Goal: Task Accomplishment & Management: Manage account settings

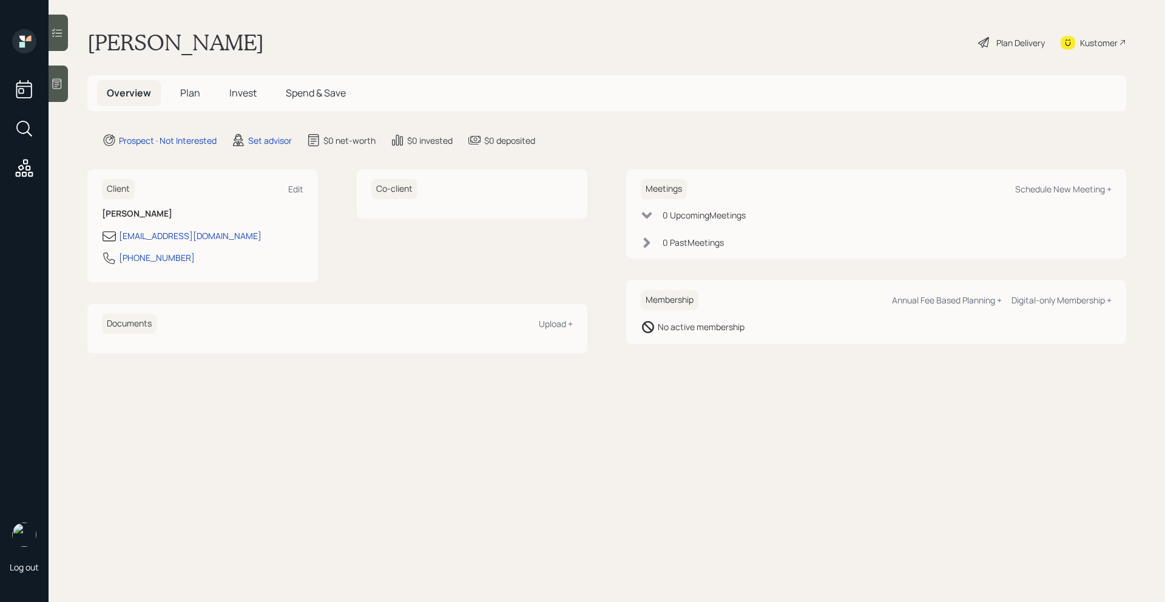
click at [59, 95] on div at bounding box center [58, 84] width 19 height 36
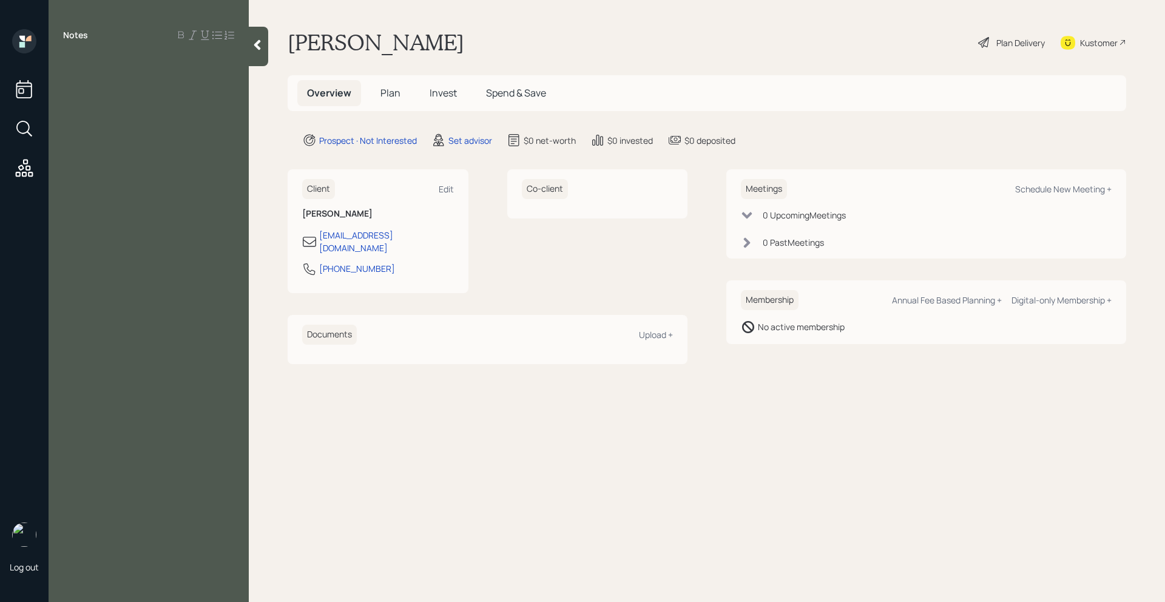
click at [90, 67] on div at bounding box center [148, 62] width 171 height 13
click at [233, 98] on div "Age: [DEMOGRAPHIC_DATA]; Married; Wife is still working" at bounding box center [148, 109] width 171 height 27
click at [159, 136] on div at bounding box center [148, 142] width 171 height 13
click at [156, 149] on div "Income:" at bounding box center [148, 155] width 171 height 13
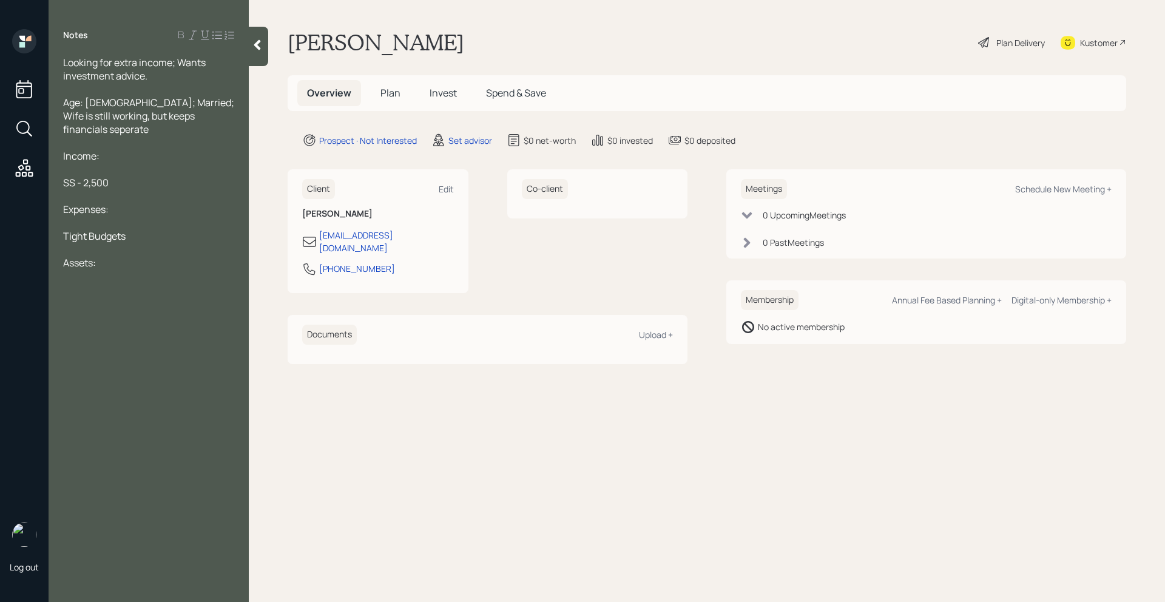
click at [150, 216] on div at bounding box center [148, 222] width 171 height 13
click at [145, 216] on div at bounding box center [148, 222] width 171 height 13
click at [144, 216] on div at bounding box center [148, 222] width 171 height 13
click at [140, 229] on div "Tight Budgets" at bounding box center [148, 235] width 171 height 13
click at [113, 269] on div "Assets:" at bounding box center [148, 275] width 171 height 13
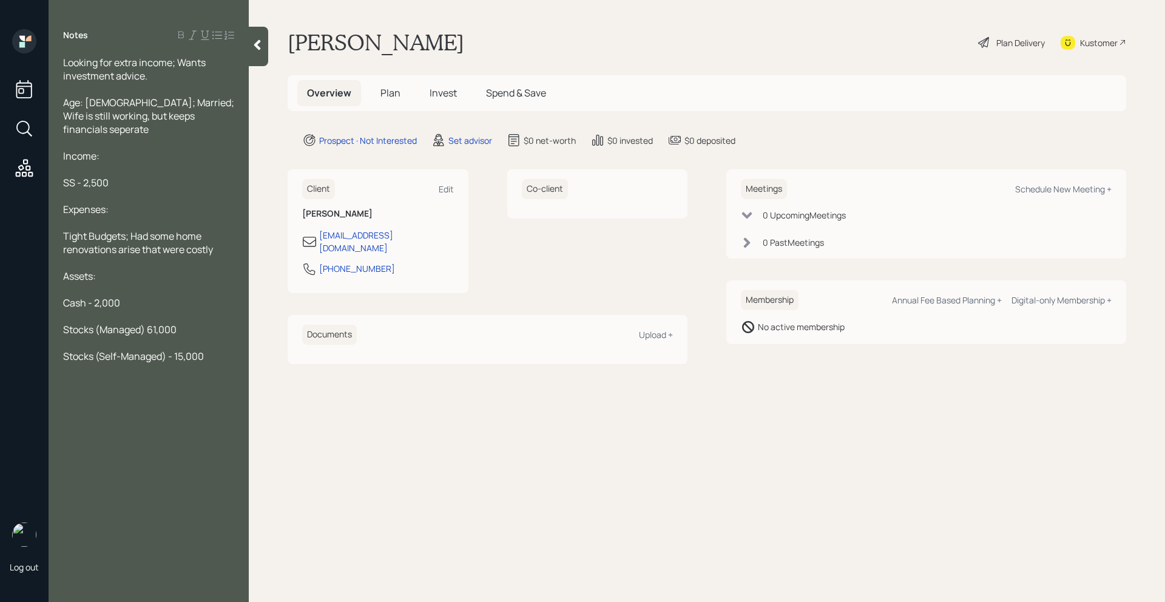
click at [144, 323] on span "Stocks (Managed) 61,000" at bounding box center [119, 329] width 113 height 13
click at [167, 323] on span "Stocks (Managed 10%) 61,000" at bounding box center [129, 329] width 133 height 13
click at [225, 376] on div at bounding box center [148, 382] width 171 height 13
click at [225, 363] on div "Stocks (Self-Managed) - 15,000" at bounding box center [148, 369] width 171 height 13
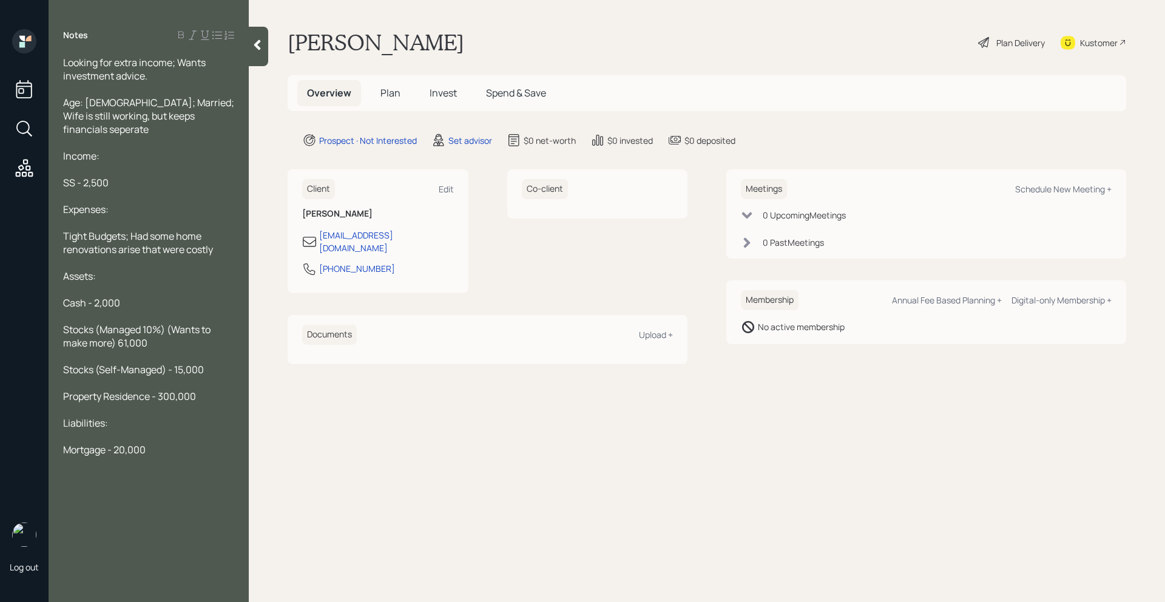
click at [206, 390] on div "Property Residence - 300,000" at bounding box center [148, 396] width 171 height 13
click at [155, 456] on div "Mortgage - 20,000" at bounding box center [148, 462] width 171 height 13
click at [176, 120] on span "Age: [DEMOGRAPHIC_DATA]; Married; Wife is still working, but keeps financials s…" at bounding box center [149, 116] width 173 height 40
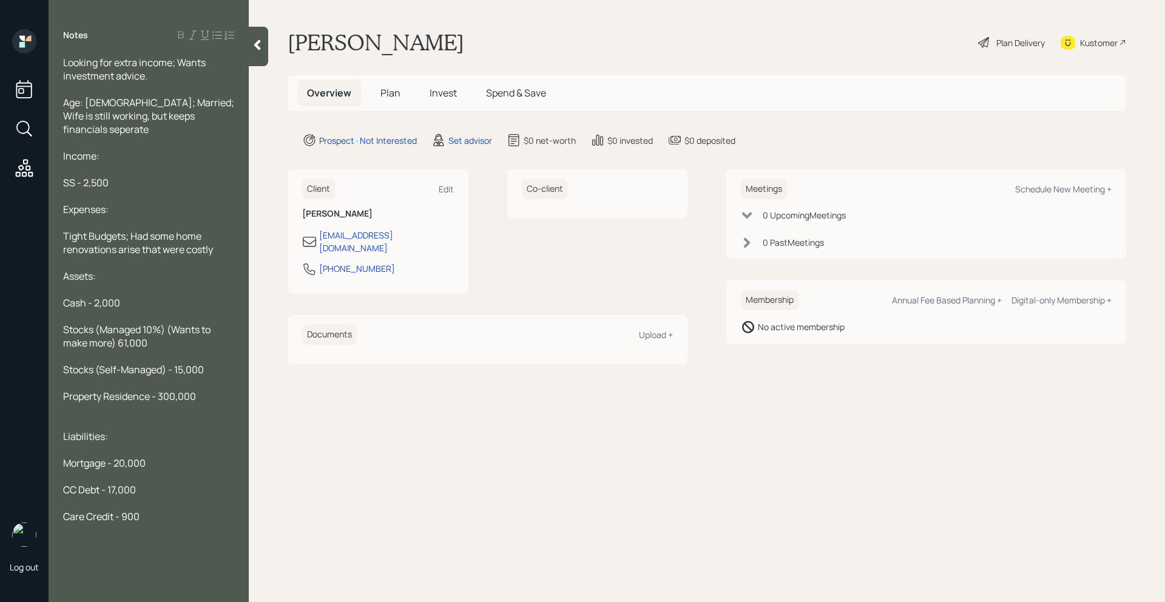
click at [177, 120] on span "Age: [DEMOGRAPHIC_DATA]; Married; Wife is still working, but keeps financials s…" at bounding box center [149, 116] width 173 height 40
click at [185, 117] on span "Age: [DEMOGRAPHIC_DATA]; Married; Wife is still working, but keeps financials s…" at bounding box center [149, 116] width 173 height 40
click at [192, 116] on span "Age: [DEMOGRAPHIC_DATA]; Married; Wife is still working, but keeps financials s…" at bounding box center [149, 116] width 173 height 40
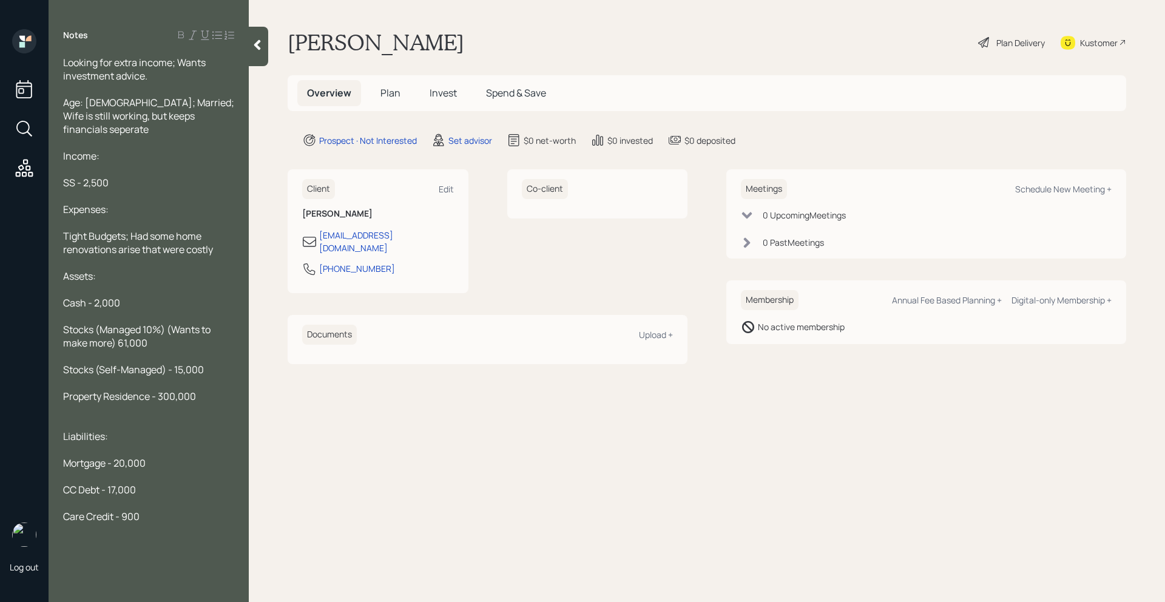
click at [178, 119] on span "Age: [DEMOGRAPHIC_DATA]; Married; Wife is still working, but keeps financials s…" at bounding box center [149, 116] width 173 height 40
click at [255, 41] on icon at bounding box center [257, 45] width 12 height 12
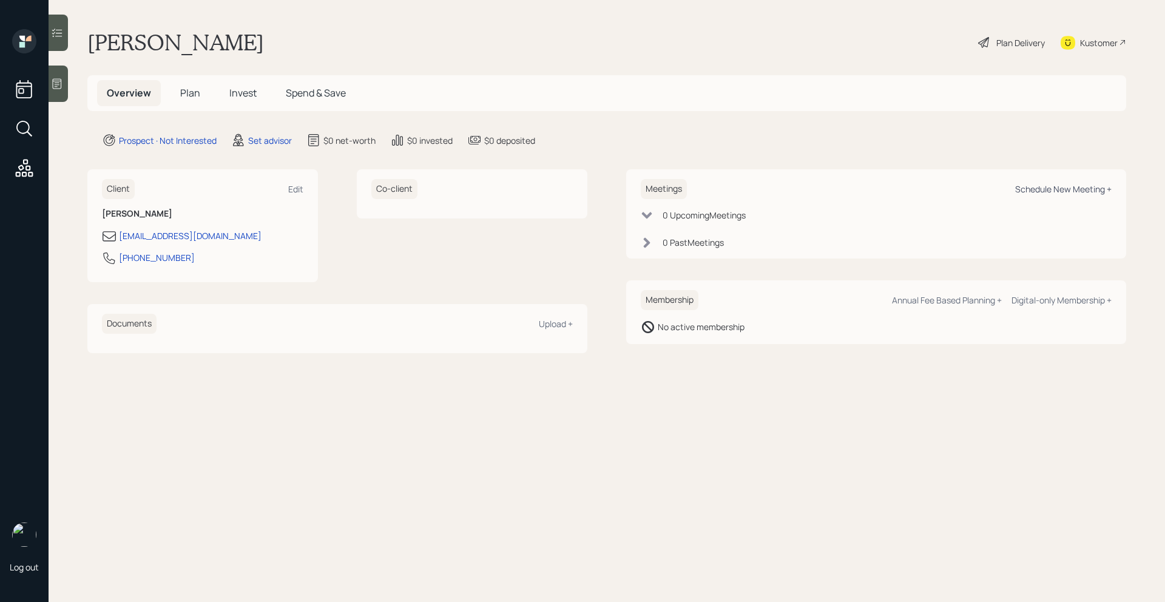
click at [1092, 187] on div "Schedule New Meeting +" at bounding box center [1063, 189] width 96 height 12
select select "round-[PERSON_NAME]"
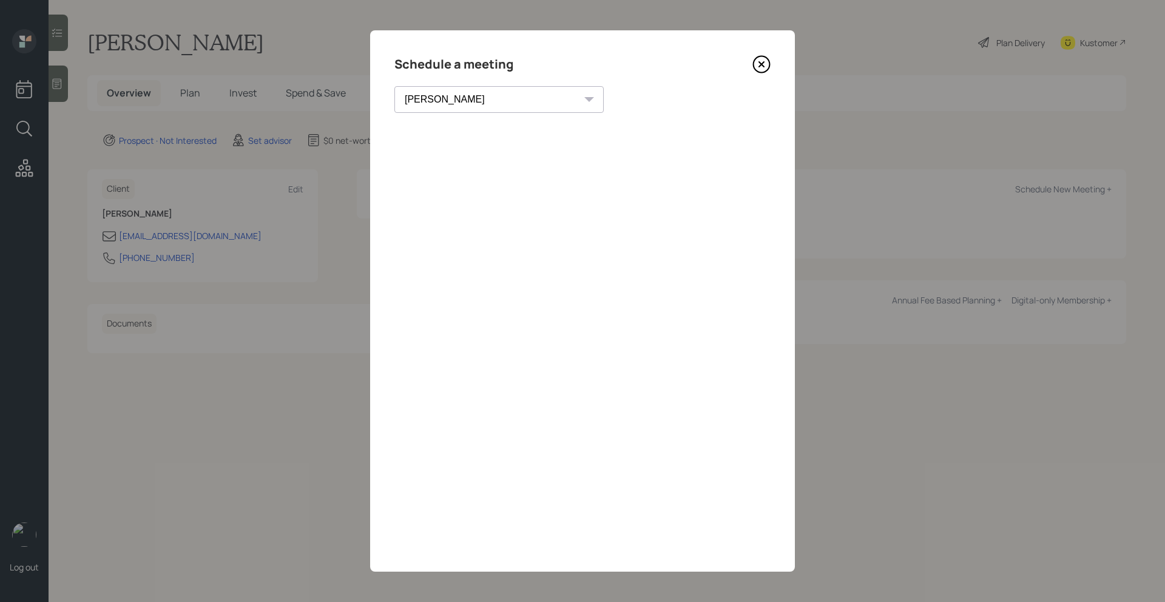
click at [761, 64] on icon at bounding box center [761, 64] width 5 height 5
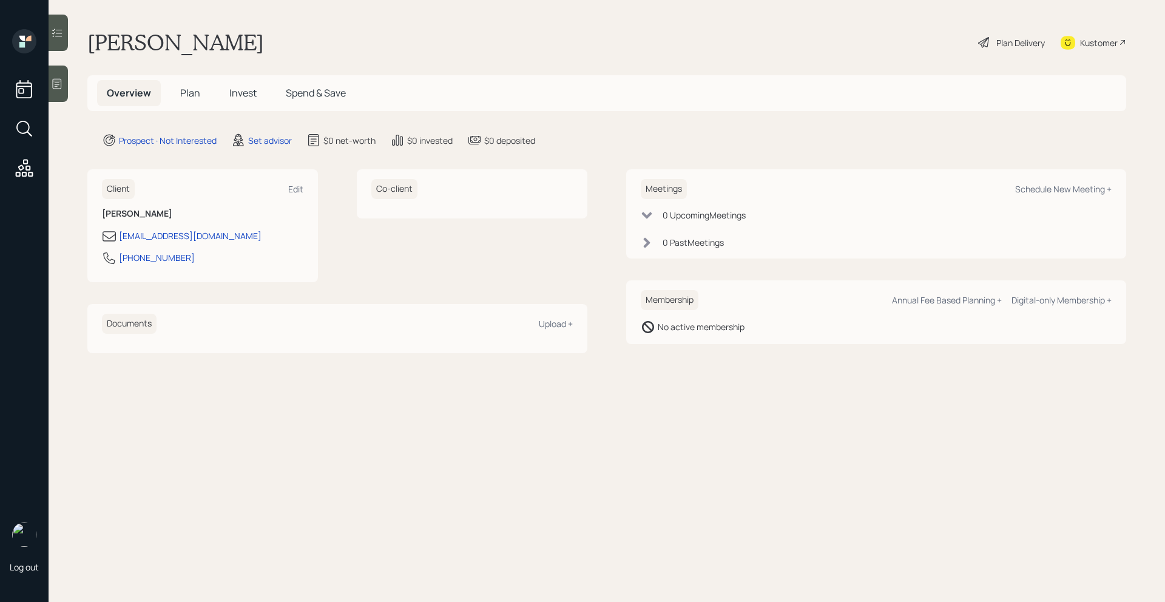
click at [1065, 176] on div "Meetings Schedule New Meeting + 0 Upcoming Meeting s 0 Past Meeting s" at bounding box center [876, 213] width 500 height 89
click at [1065, 183] on div "Meetings Schedule New Meeting +" at bounding box center [876, 189] width 471 height 20
click at [1069, 187] on div "Schedule New Meeting +" at bounding box center [1063, 189] width 96 height 12
select select "round-[PERSON_NAME]"
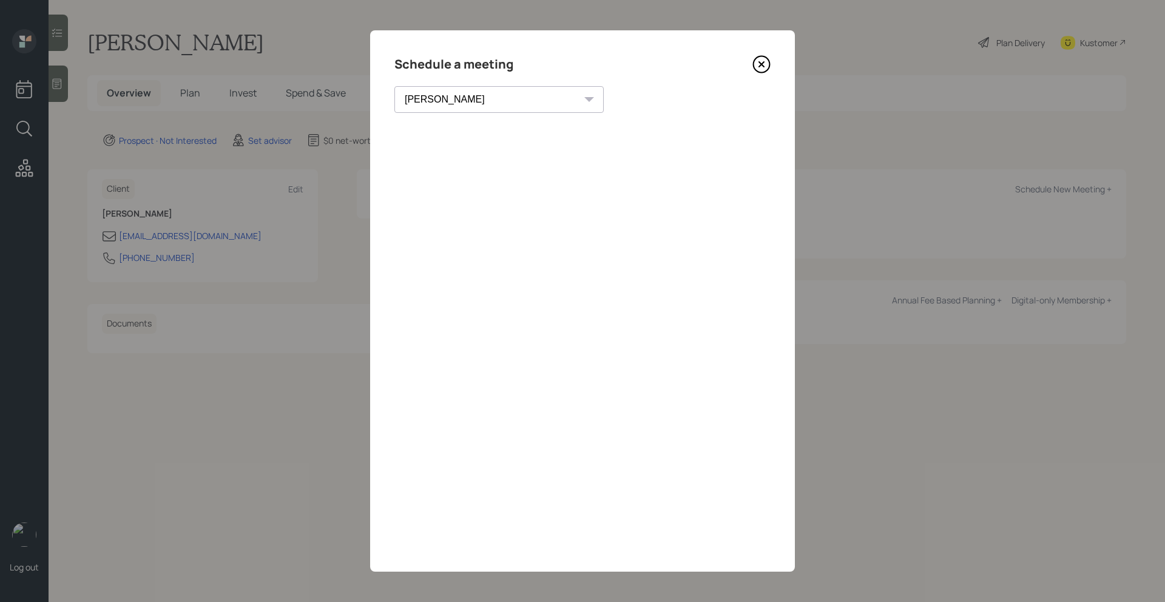
click at [763, 59] on icon at bounding box center [761, 64] width 18 height 18
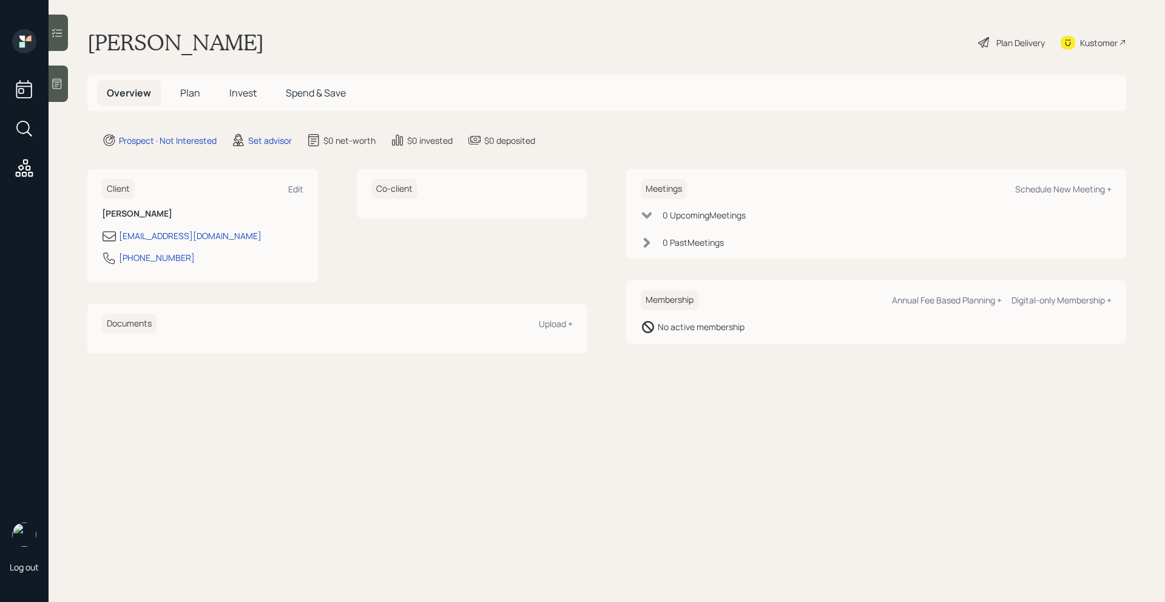
click at [67, 95] on div at bounding box center [58, 84] width 19 height 36
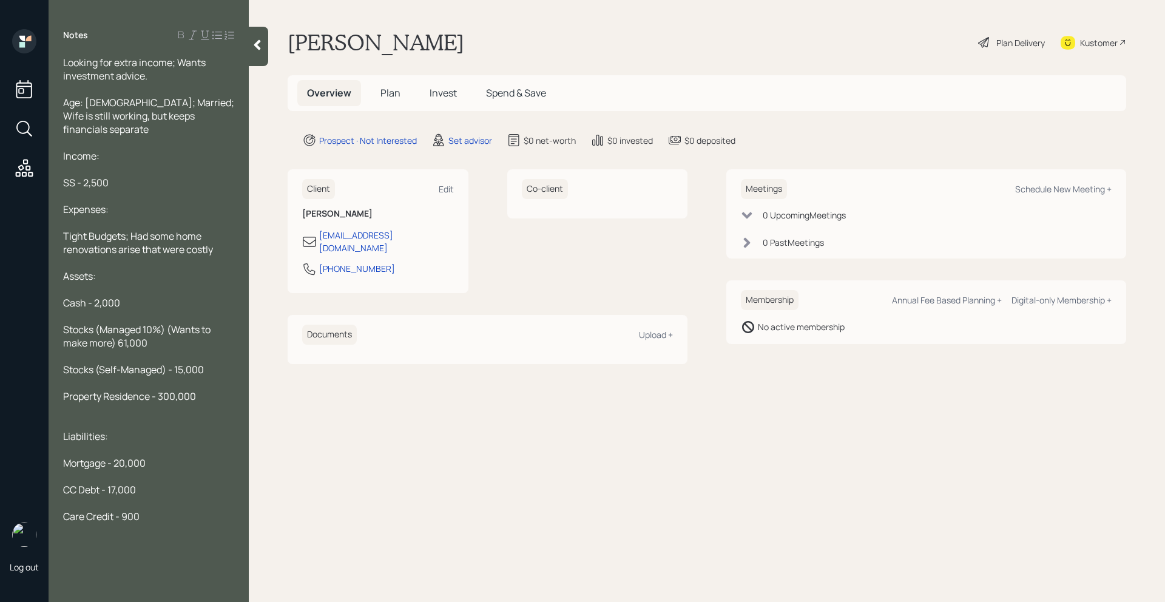
click at [66, 66] on span "Looking for extra income; Wants investment advice." at bounding box center [135, 69] width 144 height 27
click at [170, 76] on div "Goal: Looking for extra income; Wants investment advice." at bounding box center [148, 69] width 171 height 27
click at [198, 118] on div "Age: [DEMOGRAPHIC_DATA]; Married; Wife is still working, but keeps financials s…" at bounding box center [148, 116] width 171 height 40
click at [155, 189] on div at bounding box center [148, 195] width 171 height 13
click at [160, 203] on div "Expenses:" at bounding box center [148, 209] width 171 height 13
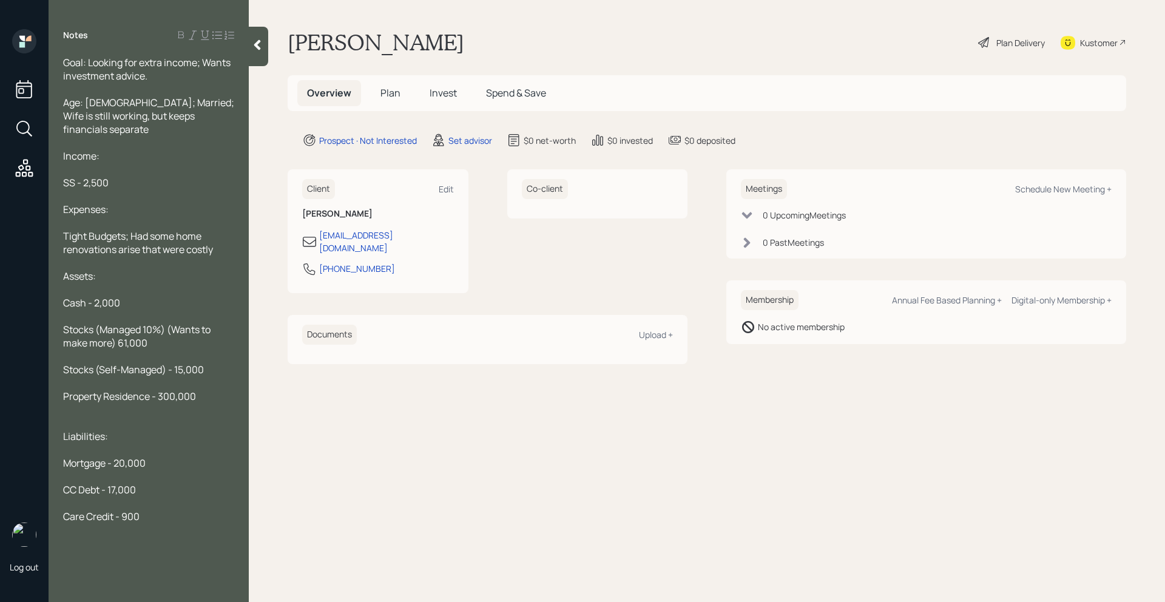
click at [217, 240] on div "Tight Budgets; Had some home renovations arise that were costly" at bounding box center [148, 242] width 171 height 27
click at [202, 390] on div "Property Residence - 300,000" at bounding box center [148, 396] width 171 height 13
click at [203, 403] on div at bounding box center [148, 409] width 171 height 13
click at [180, 443] on div at bounding box center [148, 449] width 171 height 13
click at [178, 470] on div at bounding box center [148, 476] width 171 height 13
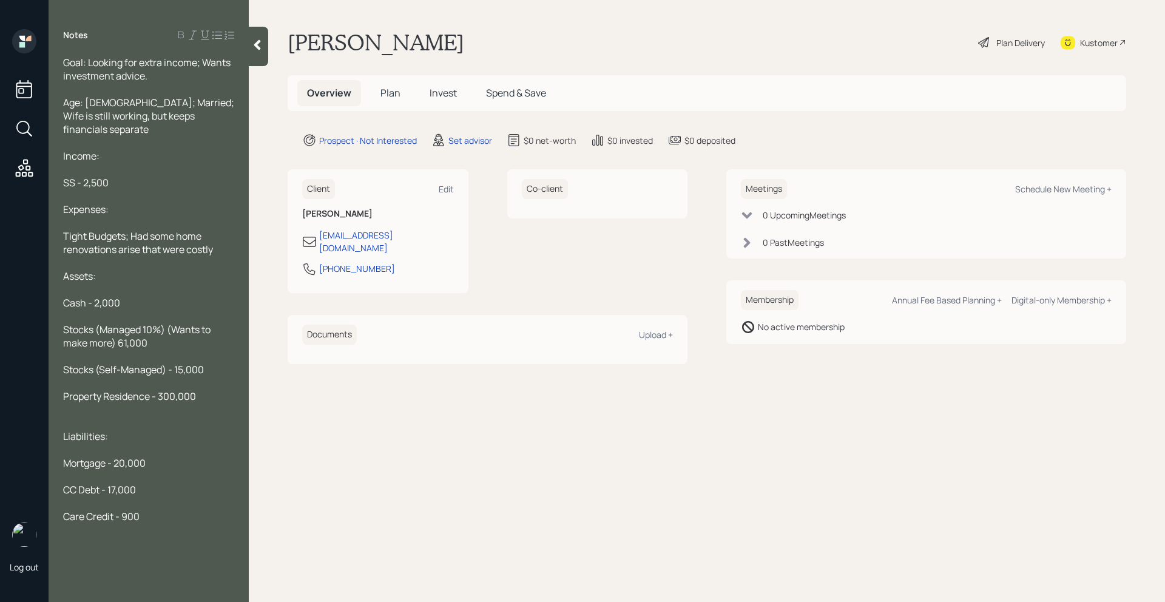
click at [266, 53] on div at bounding box center [258, 46] width 19 height 39
